Goal: Transaction & Acquisition: Purchase product/service

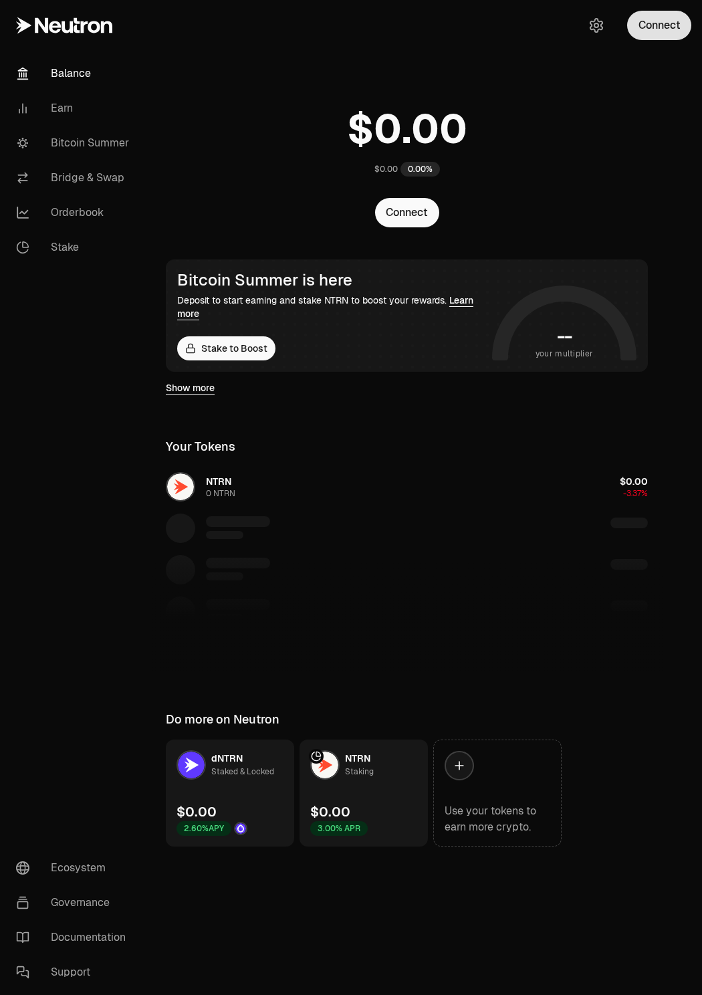
click at [668, 36] on button "Connect" at bounding box center [659, 25] width 64 height 29
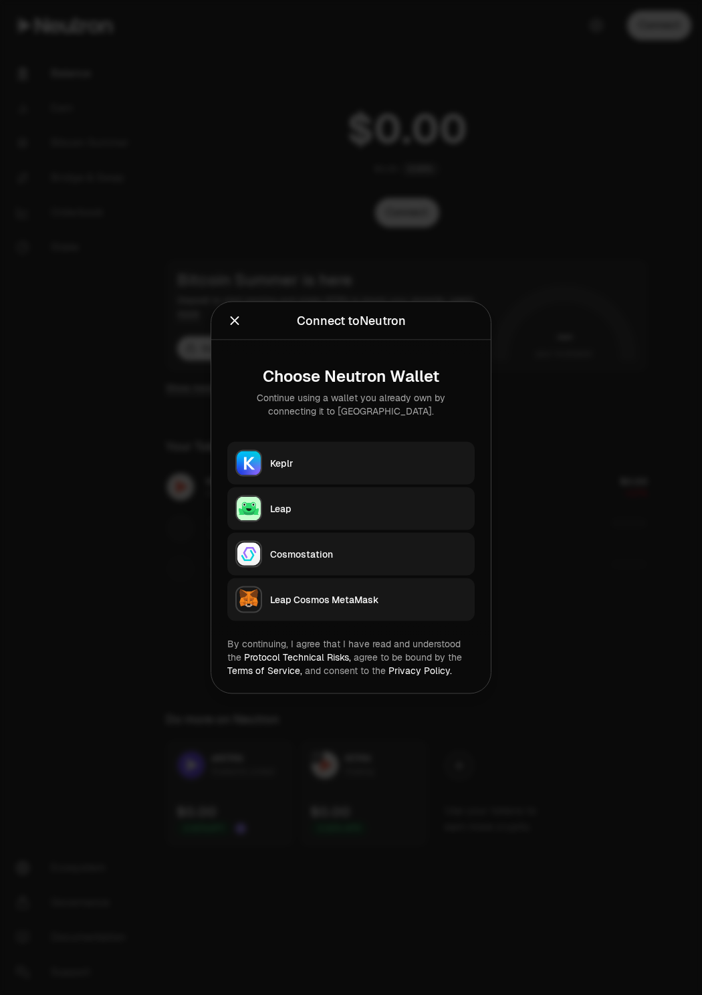
click at [337, 503] on div "Leap" at bounding box center [368, 508] width 196 height 13
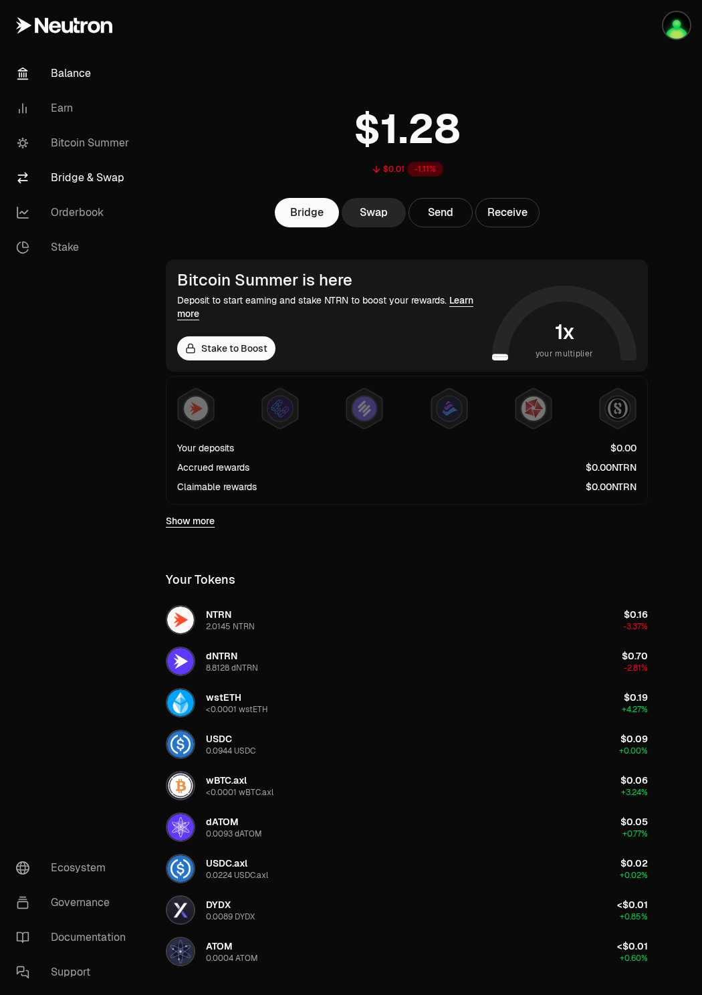
click at [52, 180] on link "Bridge & Swap" at bounding box center [74, 177] width 139 height 35
